Goal: Find specific page/section: Find specific page/section

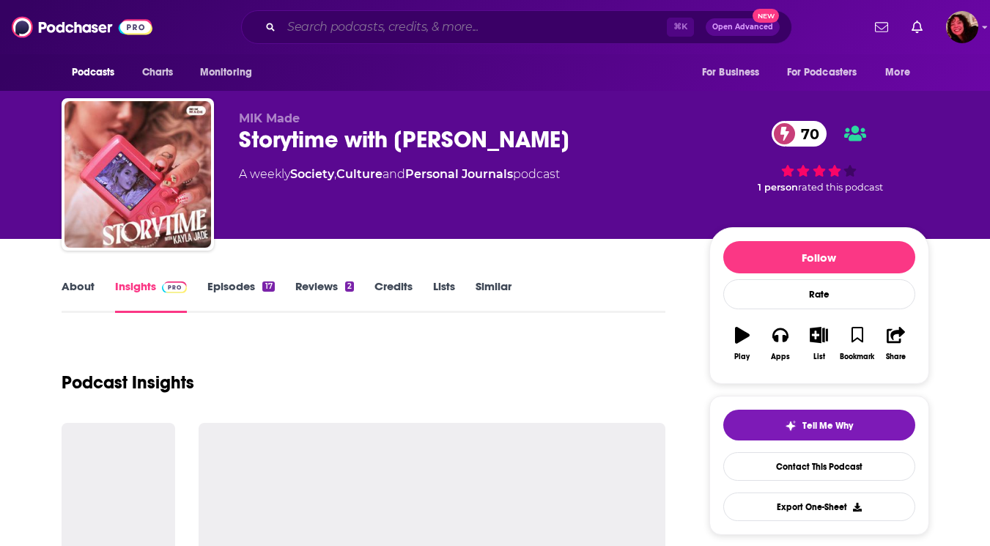
click at [429, 28] on input "Search podcasts, credits, & more..." at bounding box center [475, 26] width 386 height 23
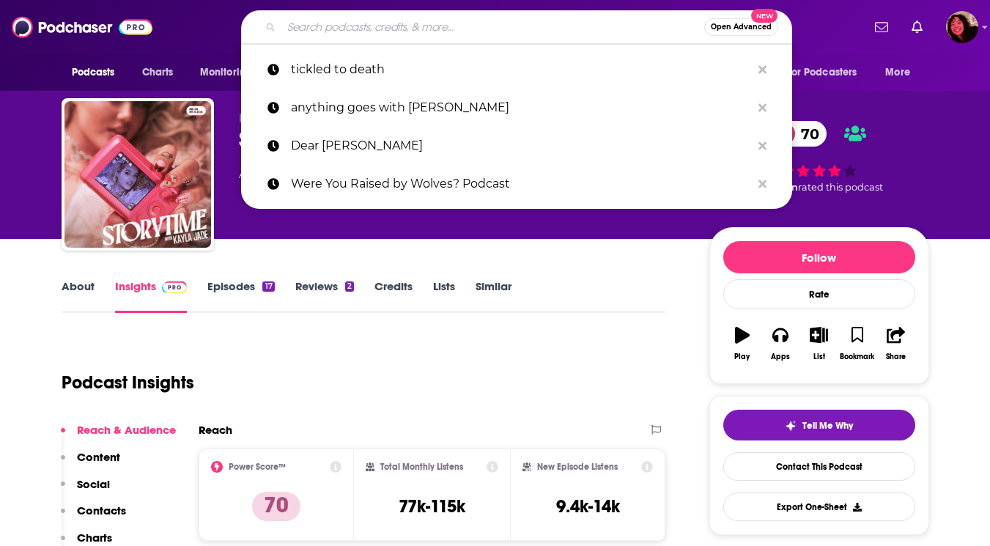
paste input "Anatomy of Murder"
type input "Anatomy of Murder"
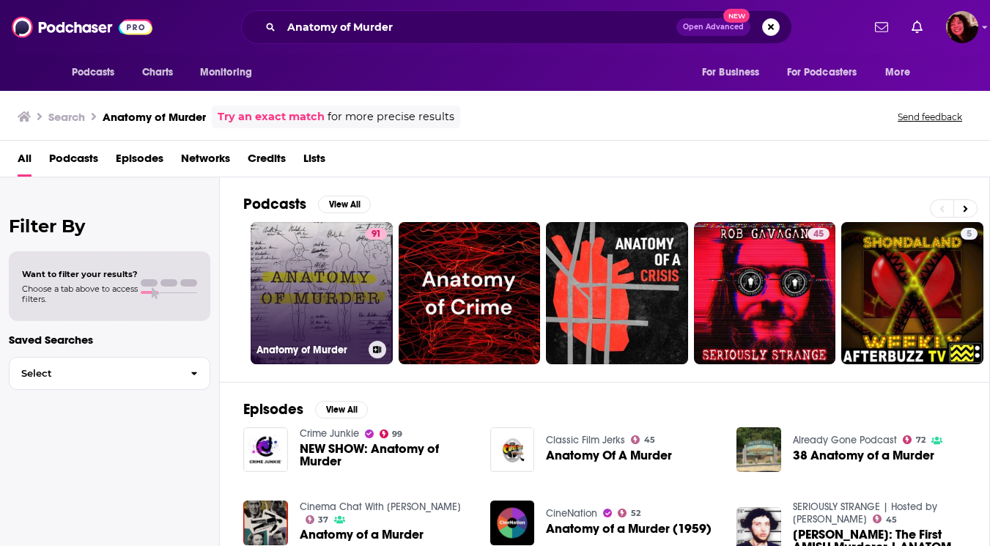
click at [301, 297] on link "91 Anatomy of Murder" at bounding box center [322, 293] width 142 height 142
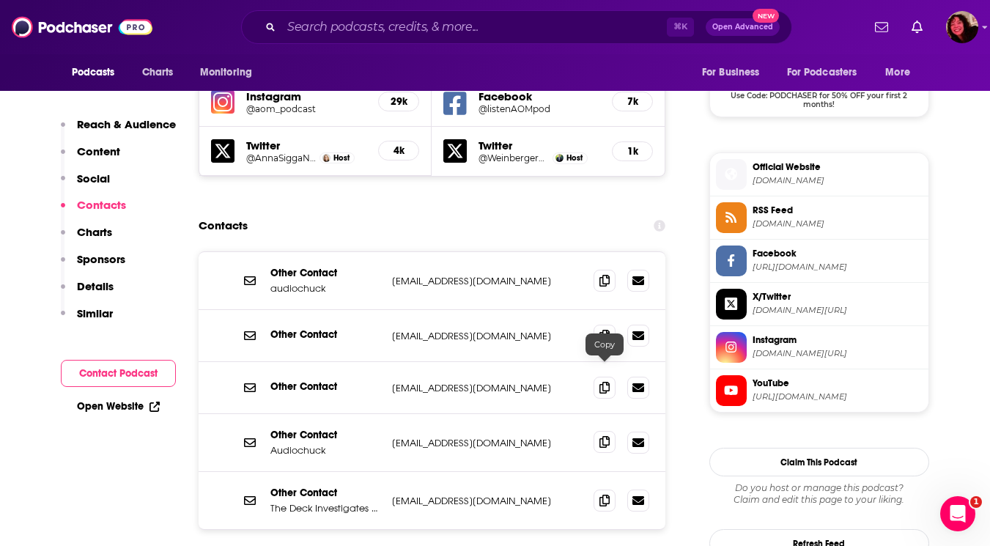
click at [604, 436] on icon at bounding box center [605, 442] width 10 height 12
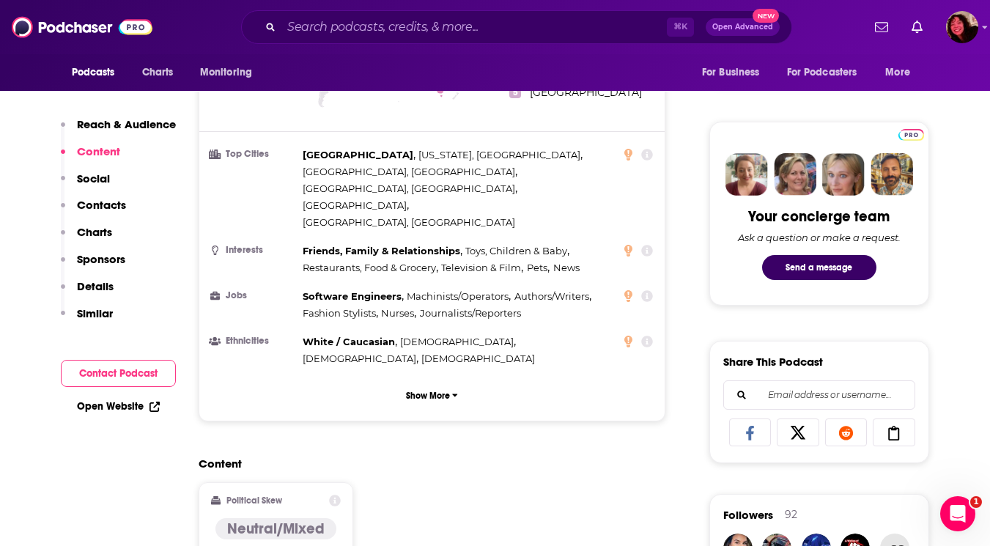
scroll to position [699, 0]
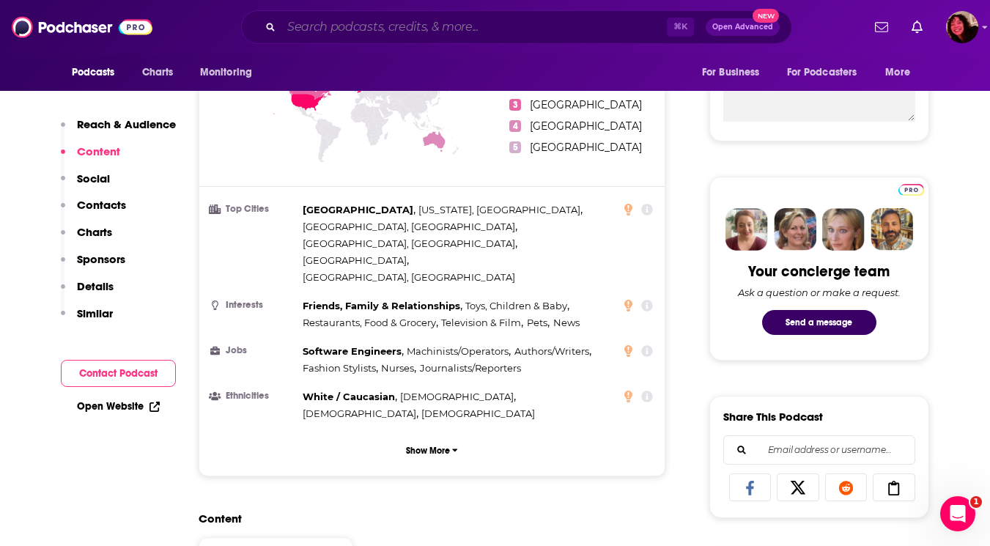
click at [347, 30] on input "Search podcasts, credits, & more..." at bounding box center [475, 26] width 386 height 23
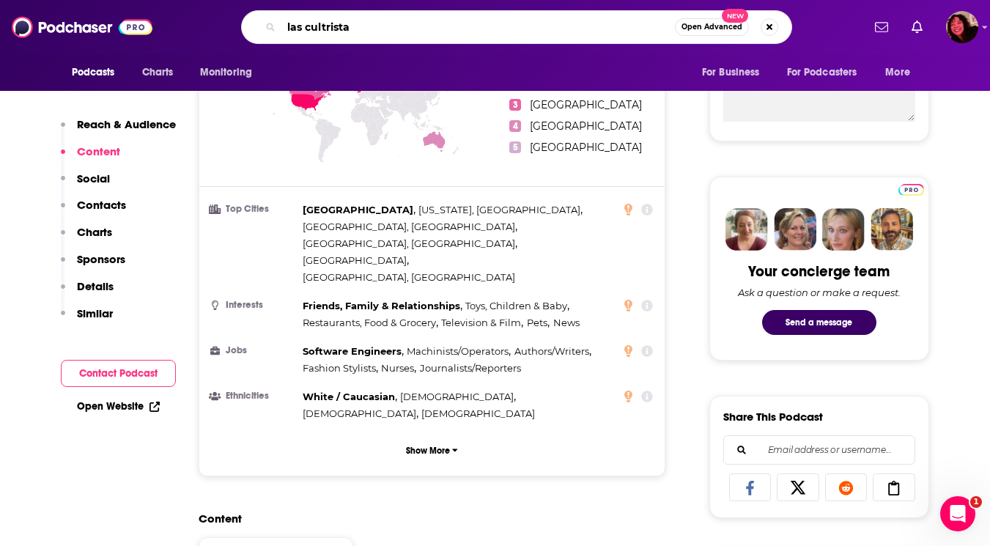
type input "las cultristas"
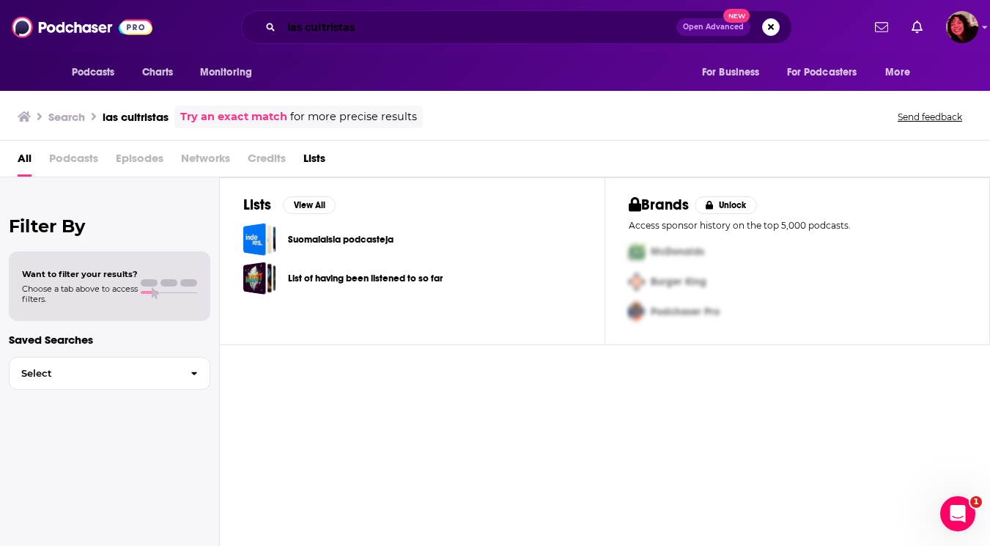
click at [339, 27] on input "las cultristas" at bounding box center [479, 26] width 395 height 23
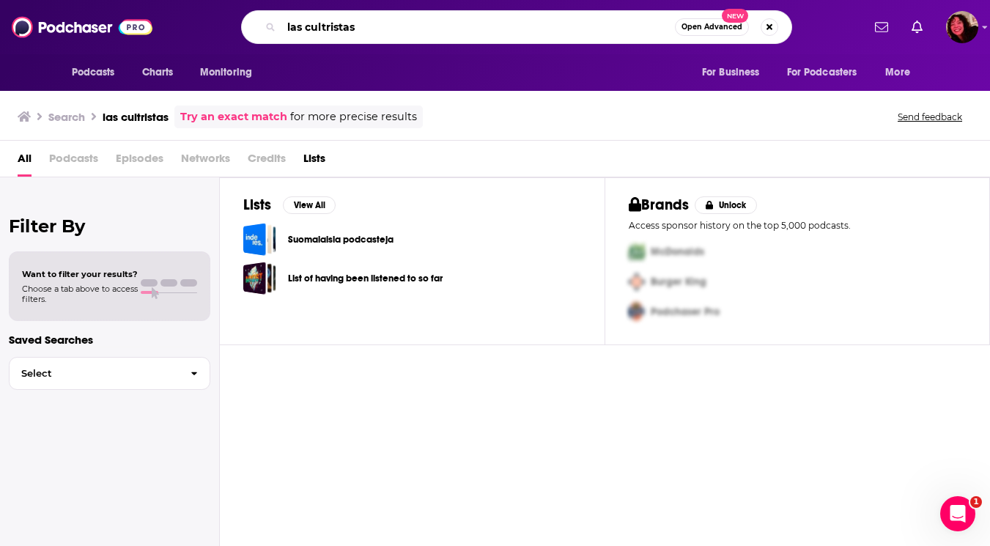
click at [339, 27] on input "las cultristas" at bounding box center [479, 26] width 394 height 23
paste input "Las Cultu"
type input "Las Culturistas"
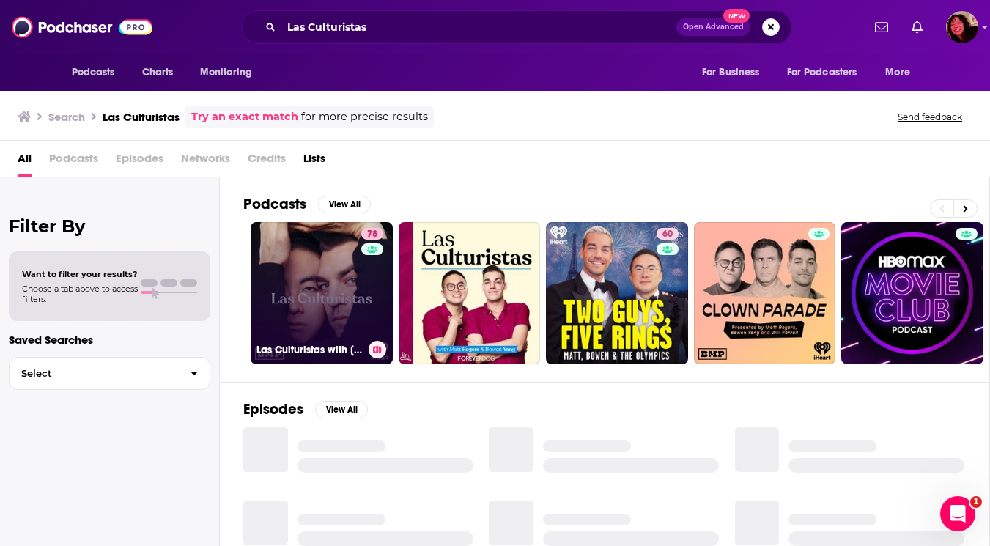
click at [316, 327] on link "78 Las Culturistas with [PERSON_NAME] and [PERSON_NAME]" at bounding box center [322, 293] width 142 height 142
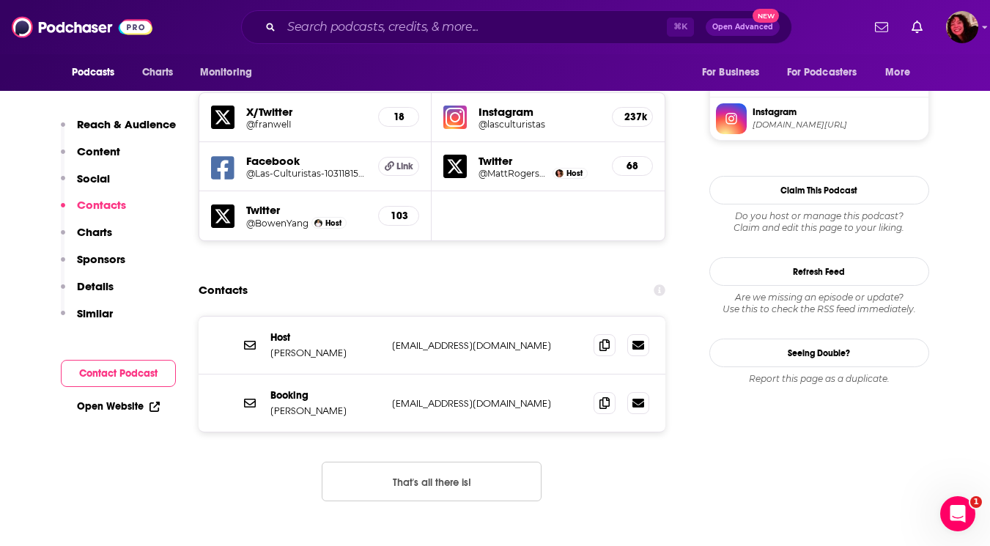
scroll to position [1331, 0]
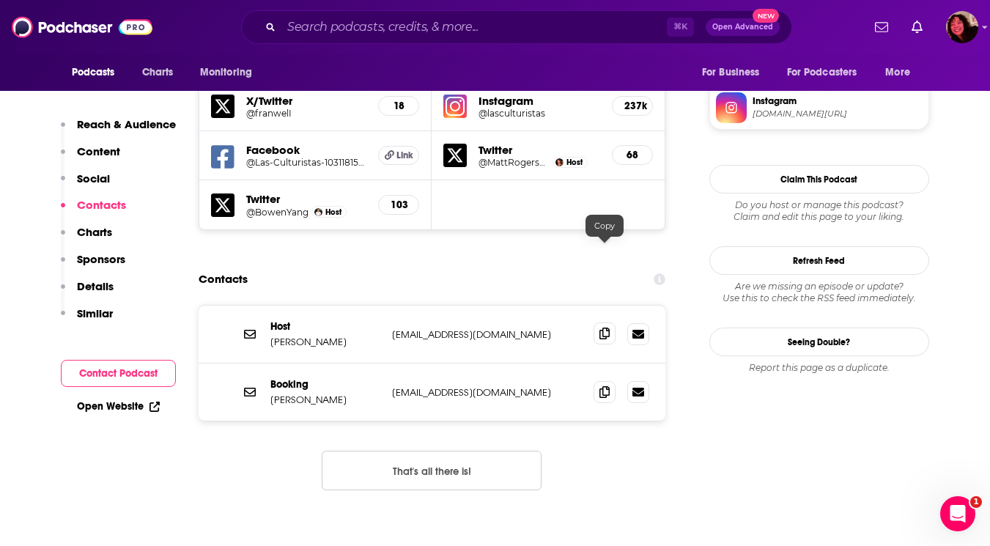
click at [603, 328] on icon at bounding box center [605, 334] width 10 height 12
click at [603, 386] on icon at bounding box center [605, 392] width 10 height 12
click at [608, 328] on icon at bounding box center [605, 334] width 10 height 12
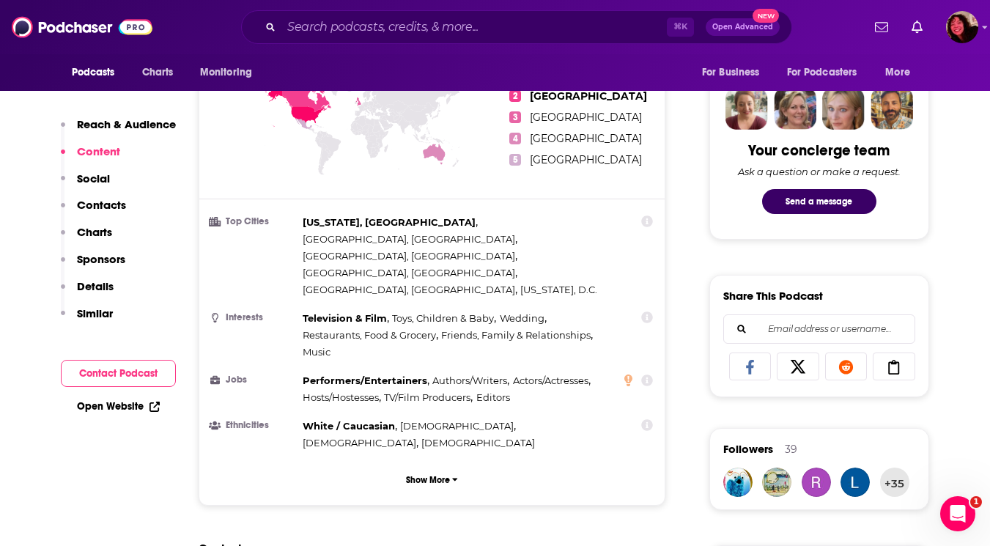
scroll to position [518, 0]
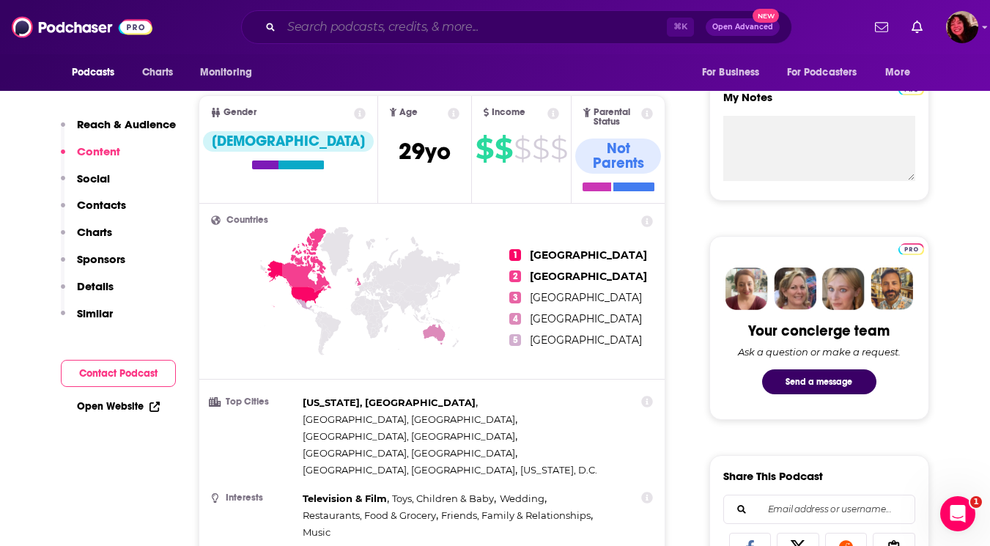
click at [359, 20] on input "Search podcasts, credits, & more..." at bounding box center [475, 26] width 386 height 23
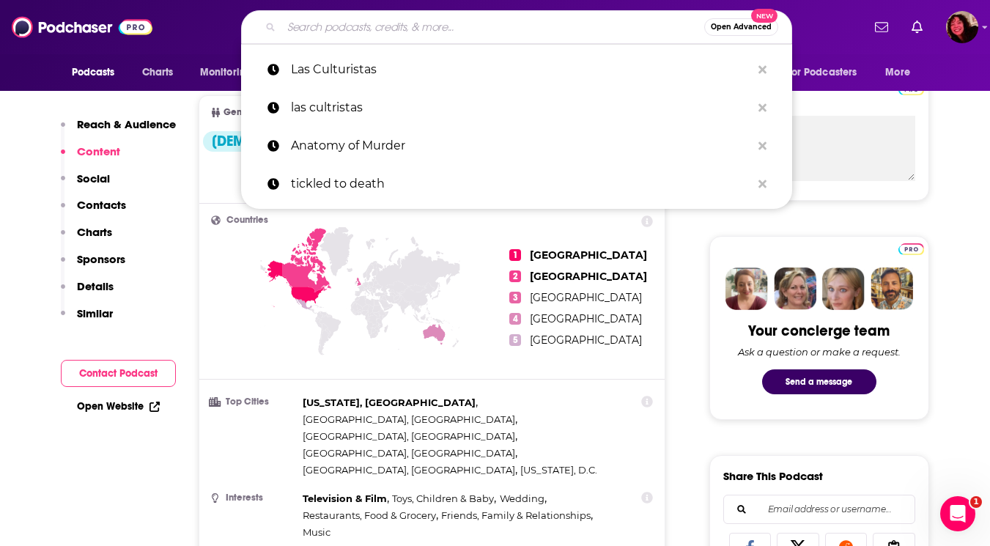
paste input "Keep It!"
type input "Keep It!"
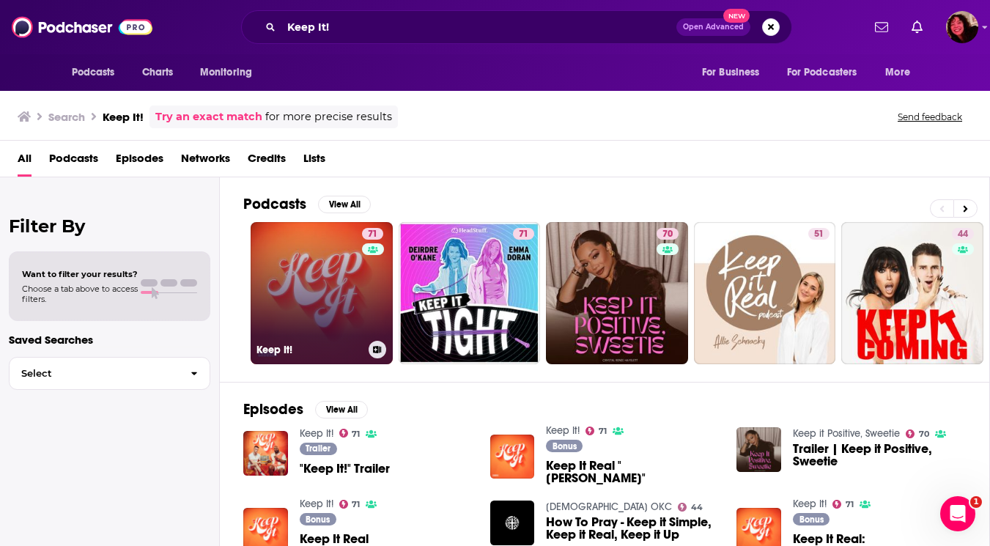
click at [331, 273] on link "71 Keep It!" at bounding box center [322, 293] width 142 height 142
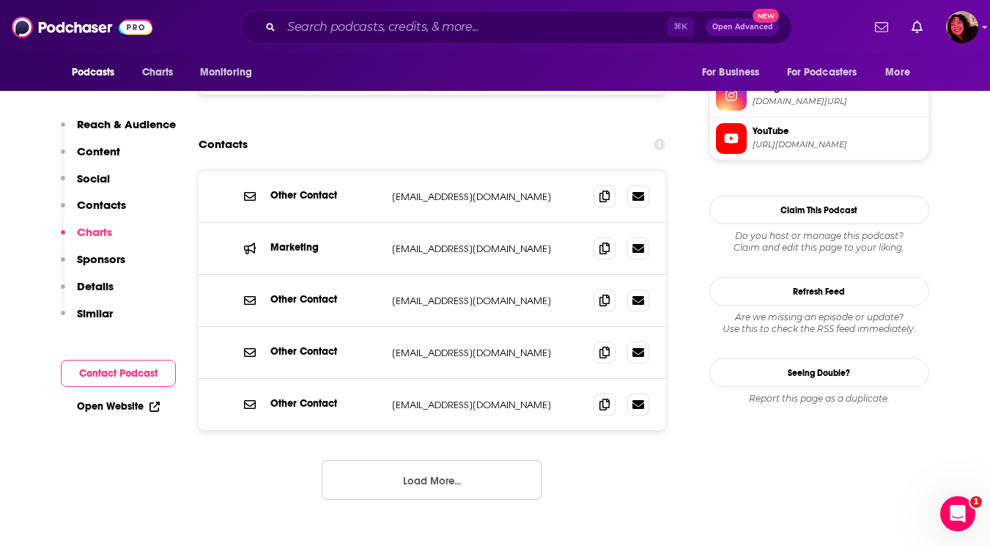
scroll to position [1366, 0]
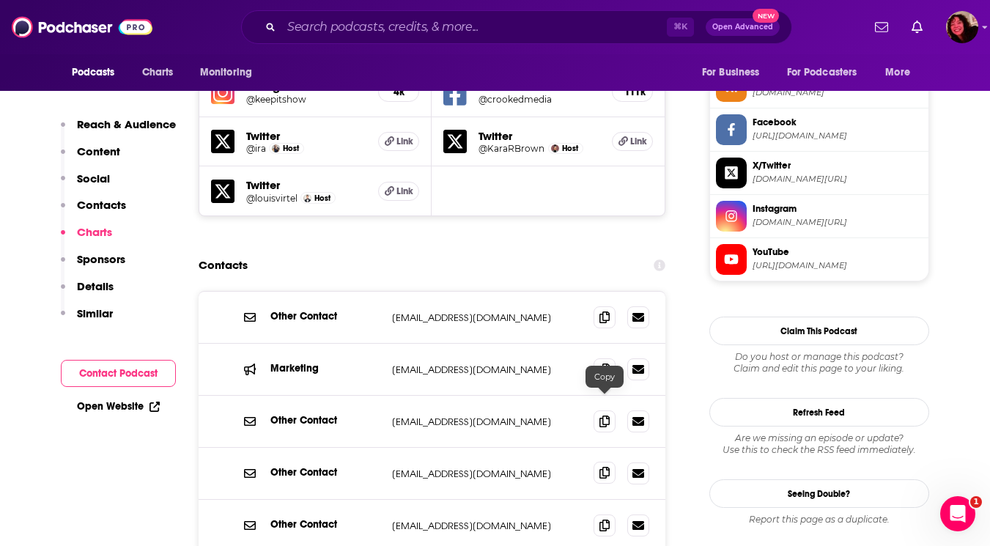
click at [609, 467] on icon at bounding box center [605, 473] width 10 height 12
click at [607, 415] on icon at bounding box center [605, 421] width 10 height 12
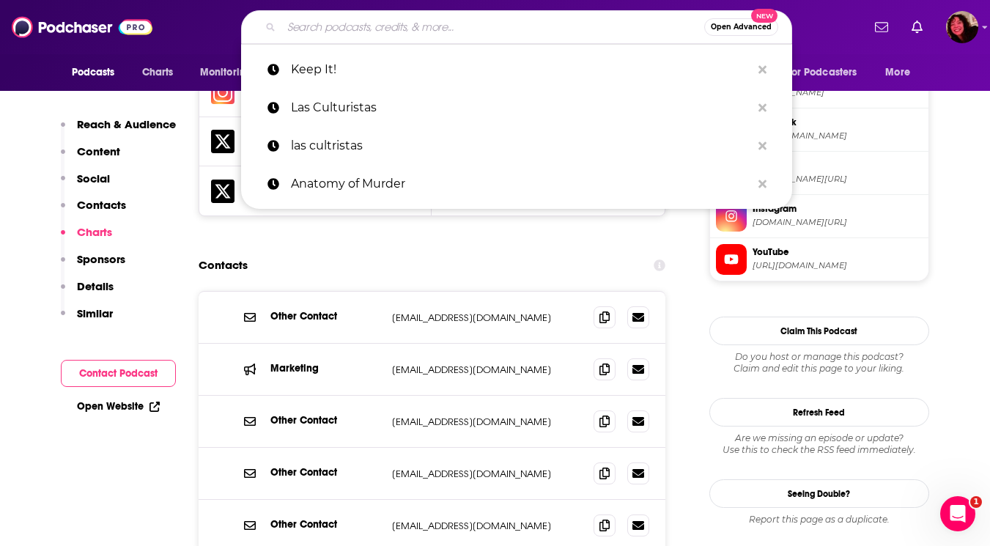
click at [394, 32] on input "Search podcasts, credits, & more..." at bounding box center [493, 26] width 423 height 23
paste input "Pop Culture Happy Hour’"
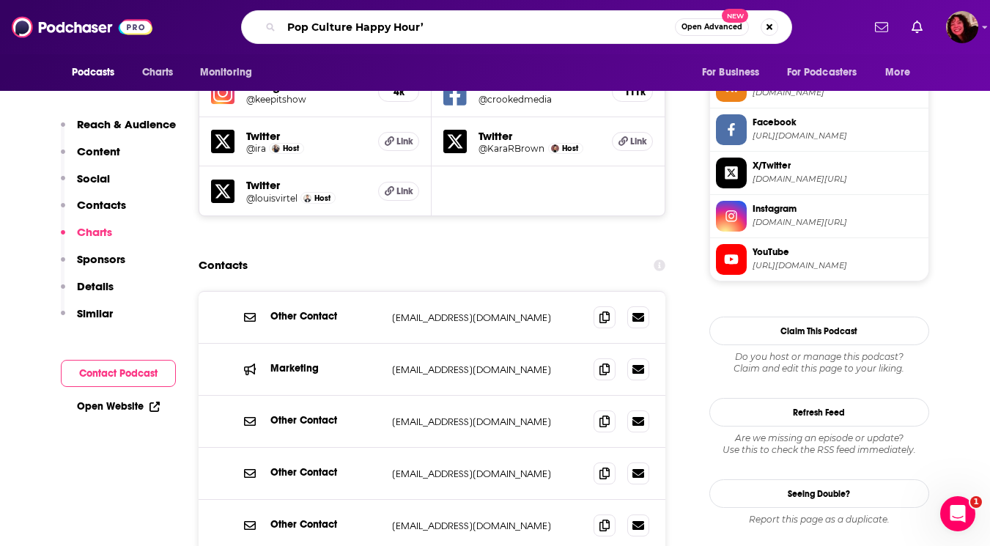
type input "Pop Culture Happy Hour"
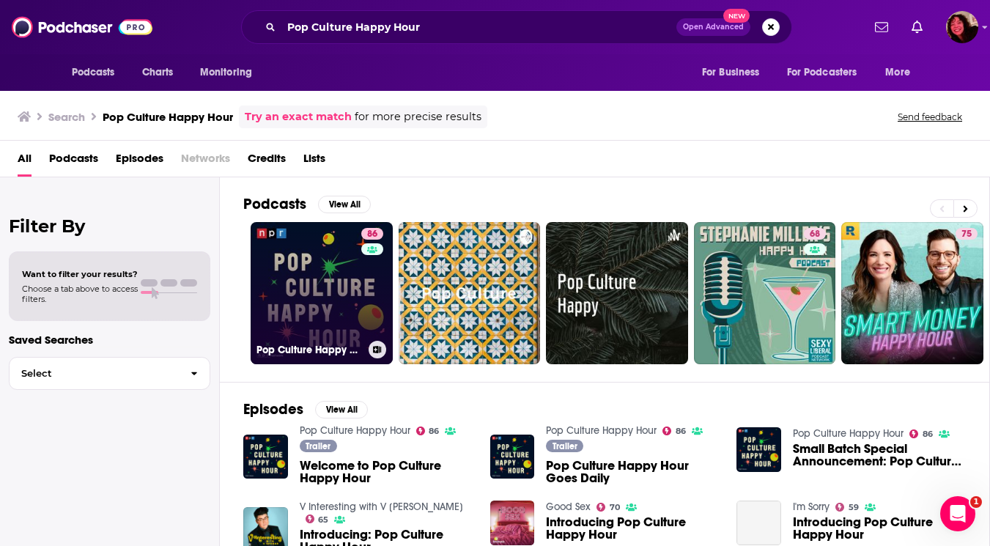
click at [322, 277] on link "86 Pop Culture Happy Hour" at bounding box center [322, 293] width 142 height 142
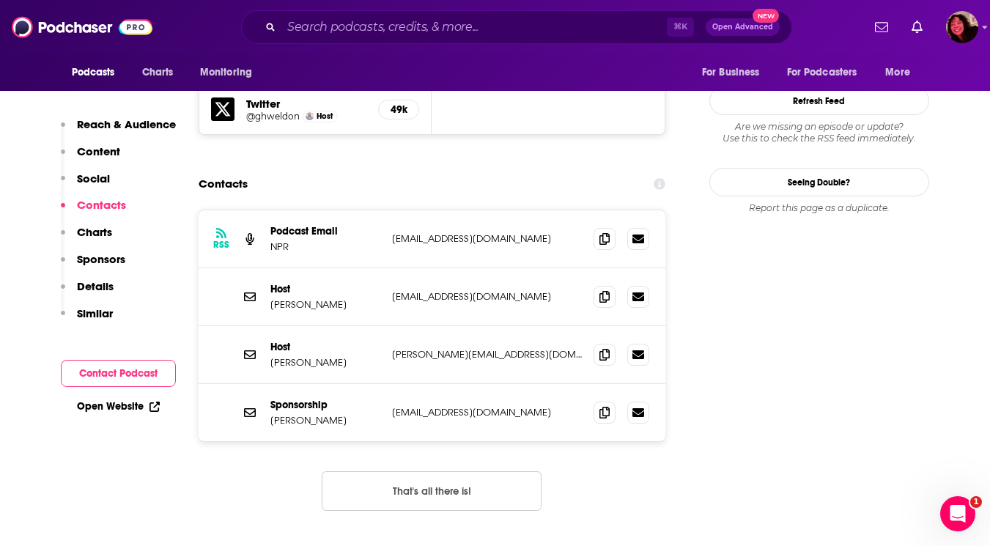
scroll to position [1456, 0]
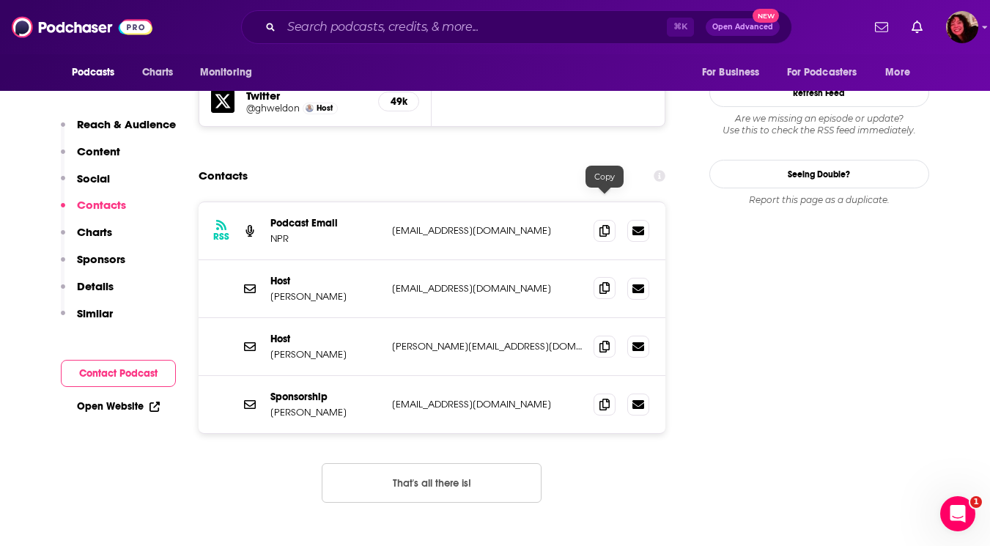
click at [606, 282] on icon at bounding box center [605, 288] width 10 height 12
click at [611, 277] on span at bounding box center [605, 288] width 22 height 22
click at [609, 340] on icon at bounding box center [605, 346] width 10 height 12
click at [362, 31] on input "Search podcasts, credits, & more..." at bounding box center [475, 26] width 386 height 23
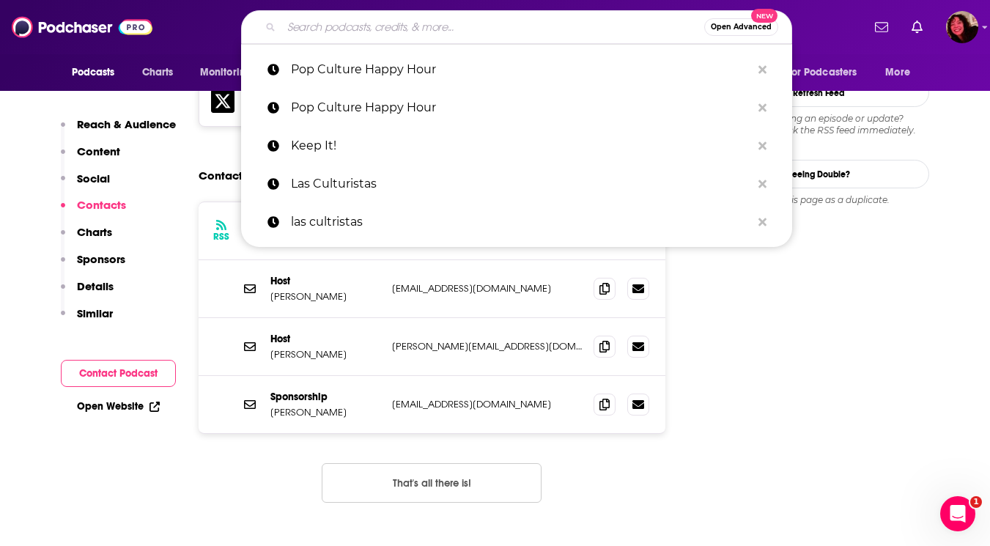
paste input "Bitch Sesh"
type input "Bitch Sesh"
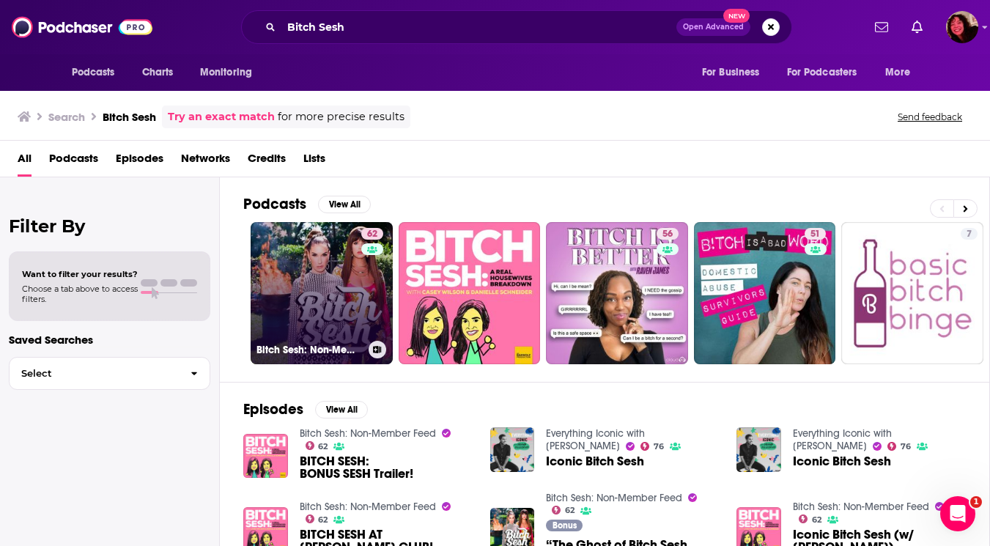
click at [336, 256] on link "62 Bitch Sesh: Non-Member Feed" at bounding box center [322, 293] width 142 height 142
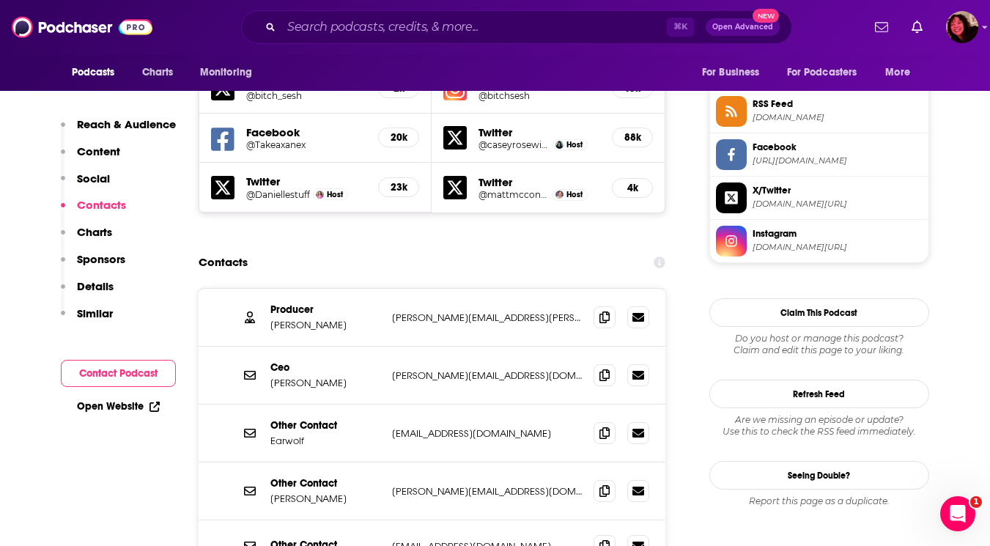
scroll to position [1317, 0]
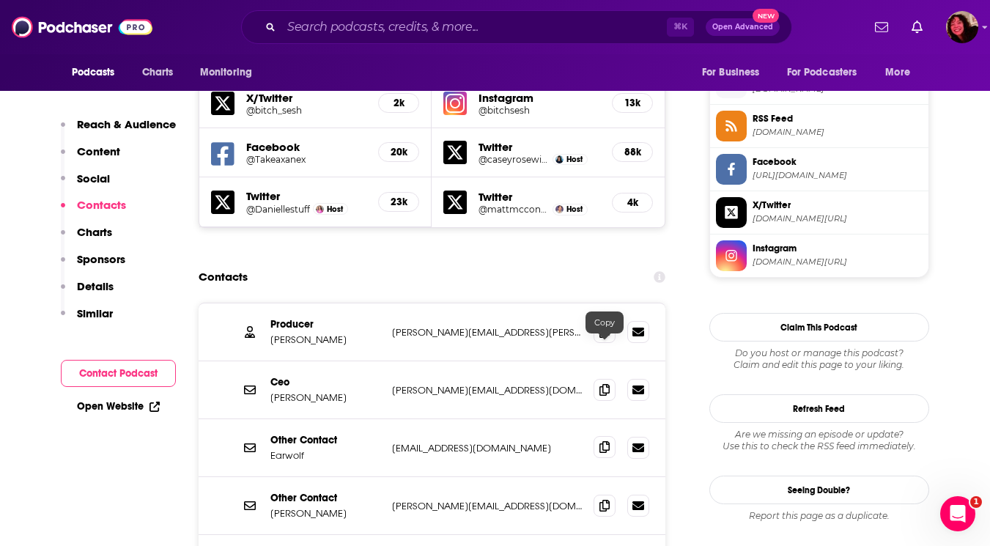
click at [604, 441] on icon at bounding box center [605, 447] width 10 height 12
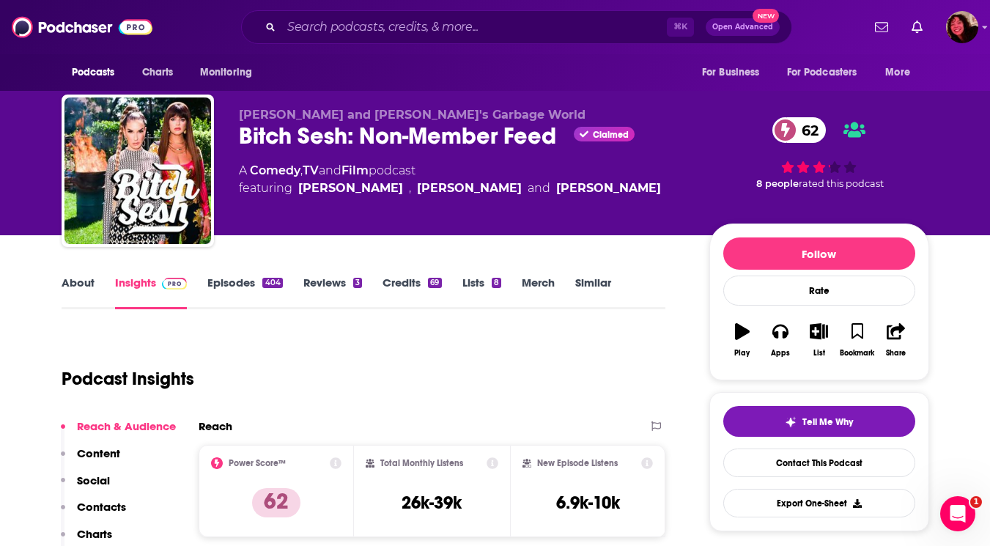
scroll to position [0, 0]
